Goal: Submit feedback/report problem

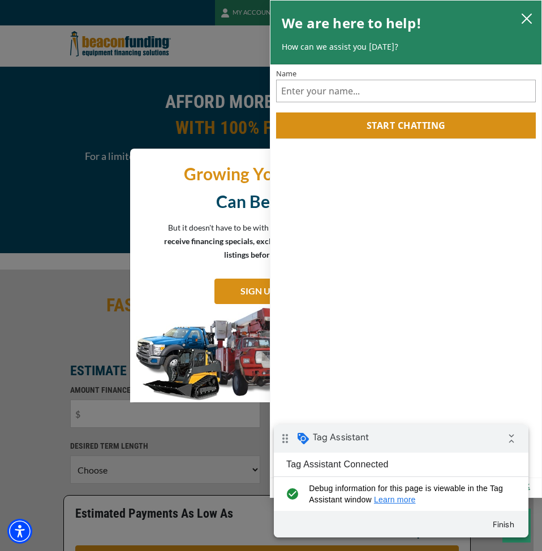
drag, startPoint x: 413, startPoint y: 439, endPoint x: 302, endPoint y: 439, distance: 111.4
click at [413, 439] on div "drag_indicator Tag Assistant collapse_all" at bounding box center [401, 439] width 254 height 28
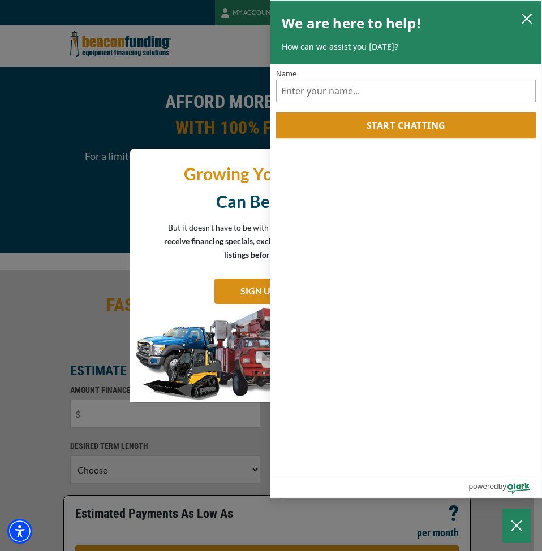
click at [525, 17] on icon "close chatbox" at bounding box center [526, 18] width 9 height 9
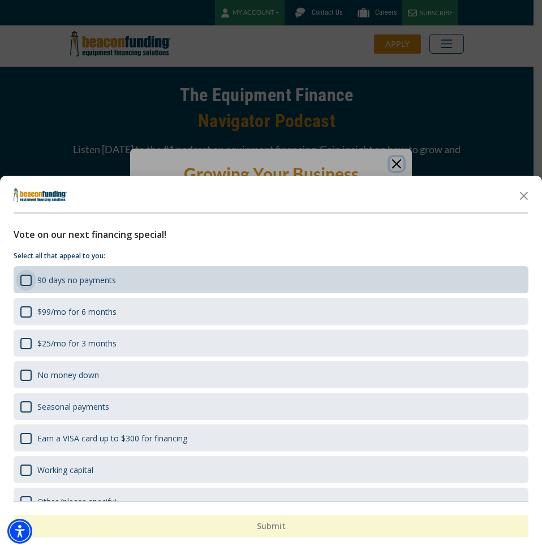
click at [24, 284] on div "Survey" at bounding box center [25, 280] width 11 height 11
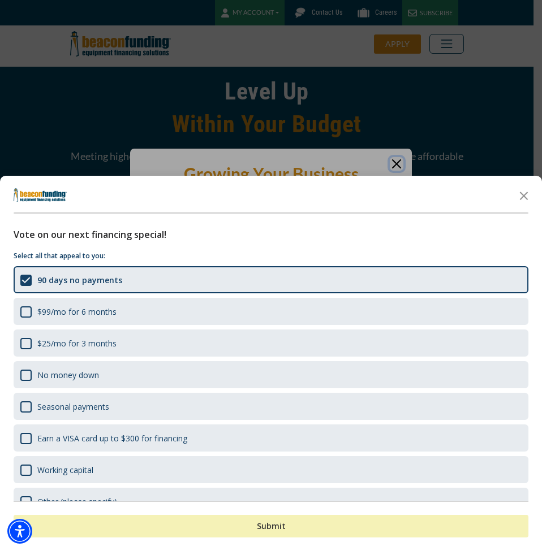
click at [235, 528] on button "Submit" at bounding box center [271, 526] width 515 height 23
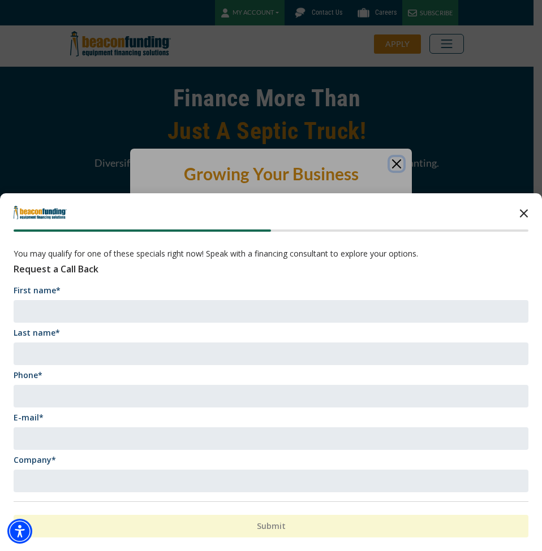
click at [520, 214] on icon "Close the survey" at bounding box center [523, 212] width 23 height 23
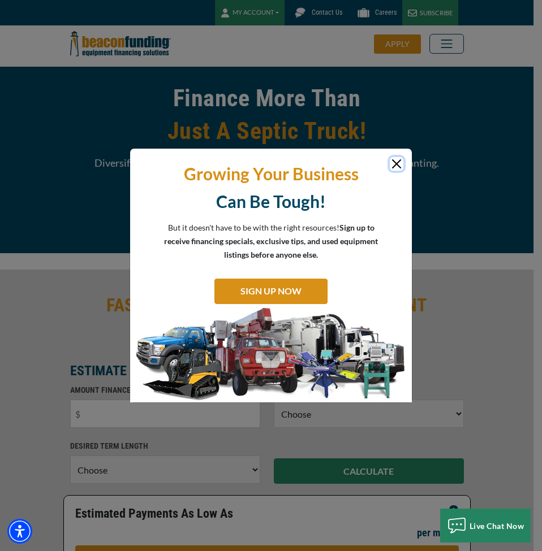
click at [395, 158] on button "Close" at bounding box center [397, 164] width 14 height 14
